Goal: Find specific page/section: Find specific page/section

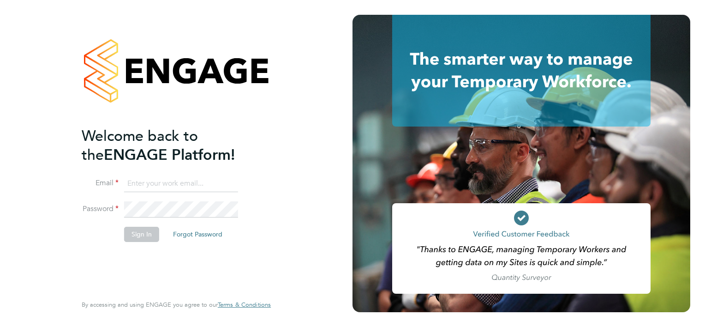
type input "james.evans@vistry.co.uk"
click at [142, 230] on button "Sign In" at bounding box center [141, 234] width 35 height 15
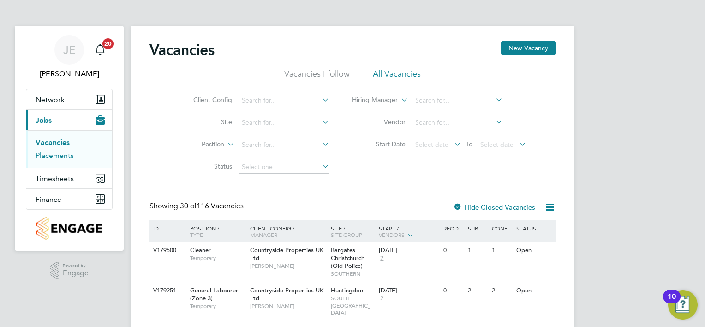
click at [57, 152] on link "Placements" at bounding box center [55, 155] width 38 height 9
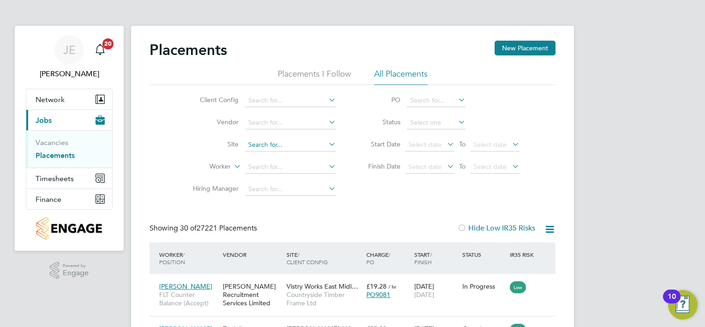
click at [285, 144] on input at bounding box center [290, 144] width 91 height 13
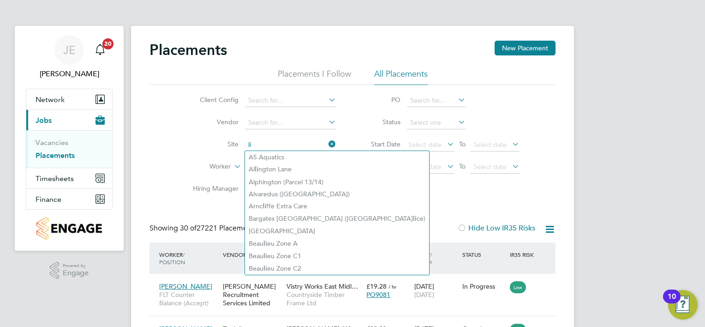
type input "l"
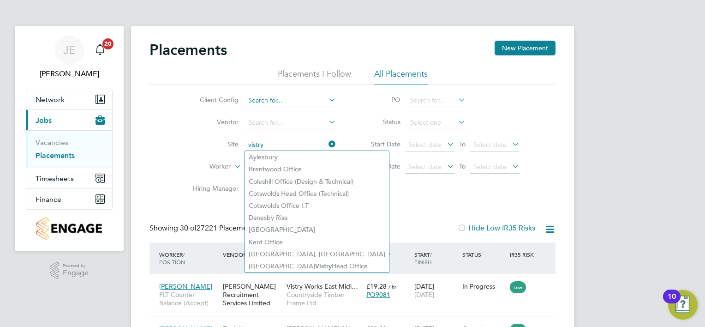
type input "vistry"
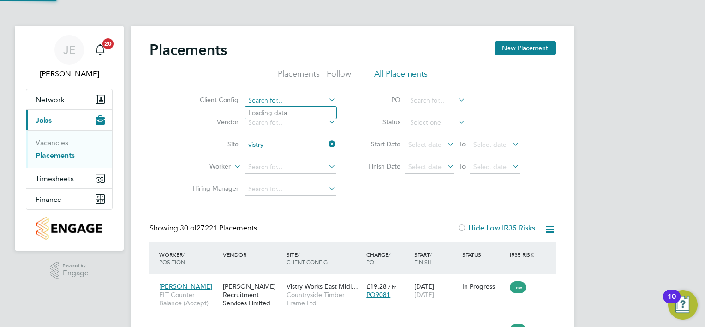
click at [273, 104] on input at bounding box center [290, 100] width 91 height 13
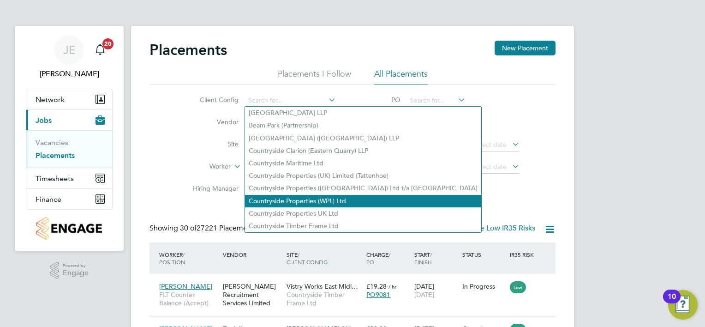
click at [309, 196] on li "Countryside Properties (WPL) Ltd" at bounding box center [363, 201] width 236 height 12
type input "Countryside Properties (WPL) Ltd"
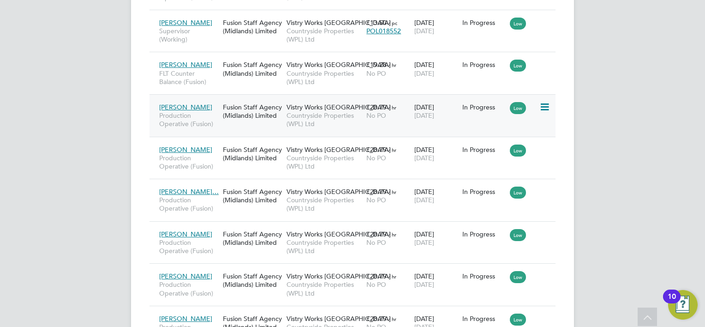
scroll to position [1152, 0]
click at [542, 102] on icon at bounding box center [544, 106] width 9 height 11
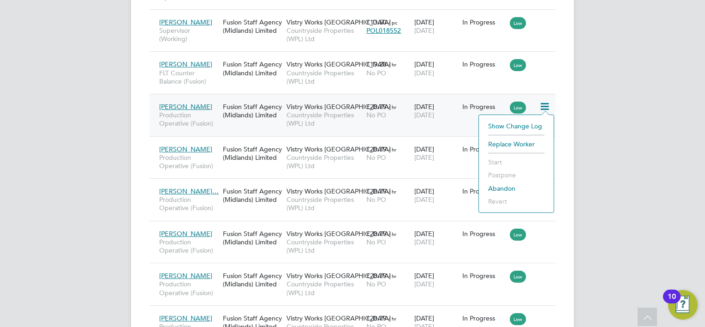
click at [471, 104] on div "In Progress" at bounding box center [483, 106] width 43 height 8
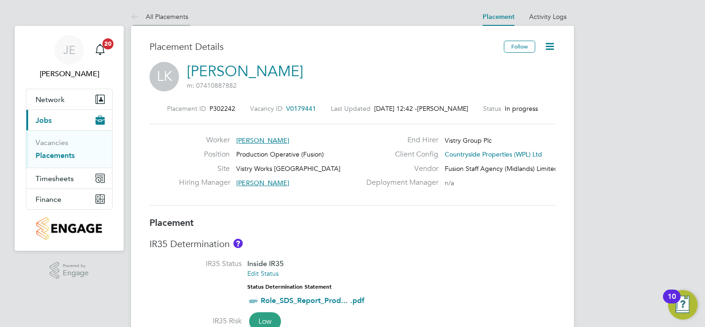
click at [131, 15] on icon at bounding box center [137, 18] width 12 height 12
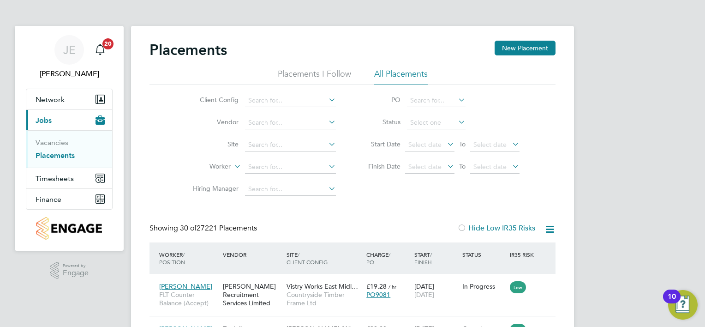
click at [304, 96] on input at bounding box center [290, 100] width 91 height 13
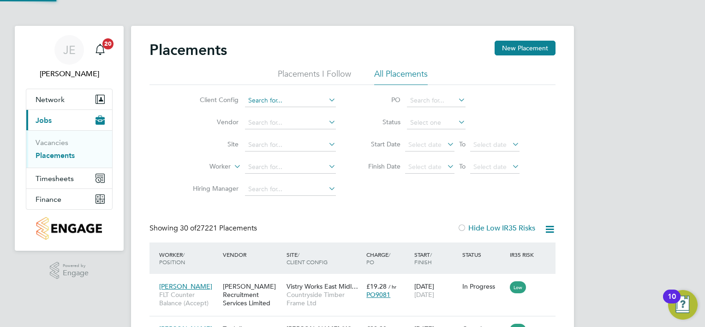
click at [304, 99] on input at bounding box center [290, 100] width 91 height 13
click at [320, 199] on li "Countryside Properties (WPL) Ltd" at bounding box center [363, 201] width 236 height 12
type input "Countryside Properties (WPL) Ltd"
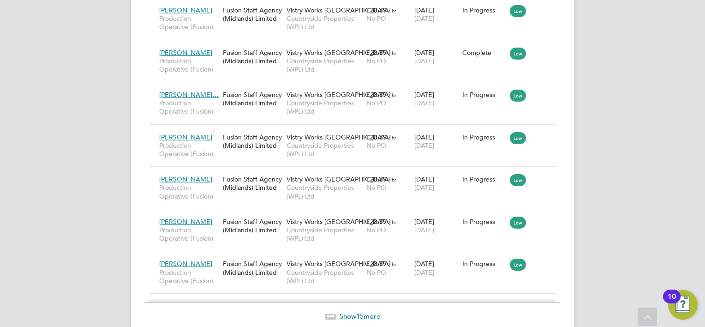
scroll to position [1282, 0]
